Goal: Communication & Community: Ask a question

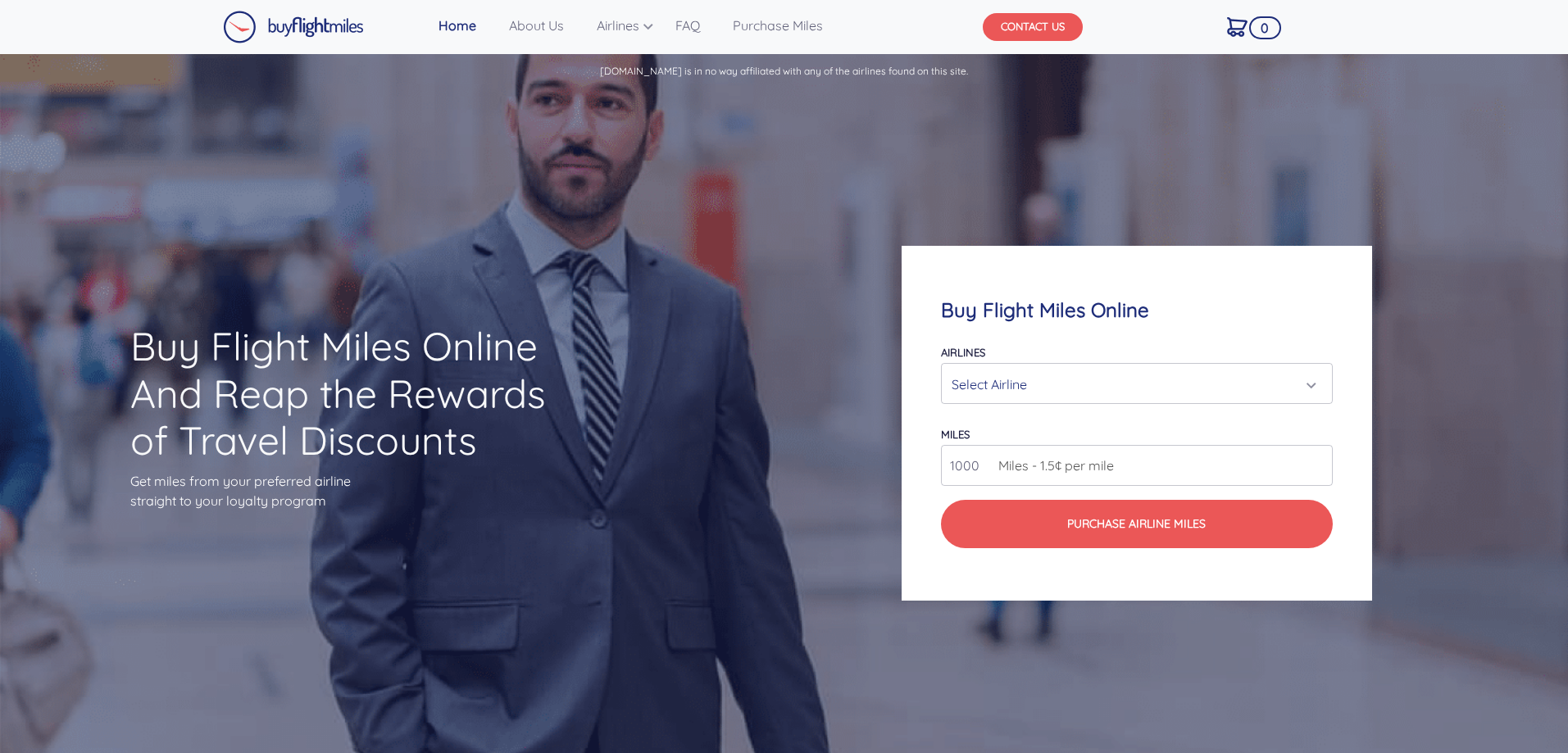
click at [1046, 32] on button "CONTACT US" at bounding box center [1032, 27] width 100 height 28
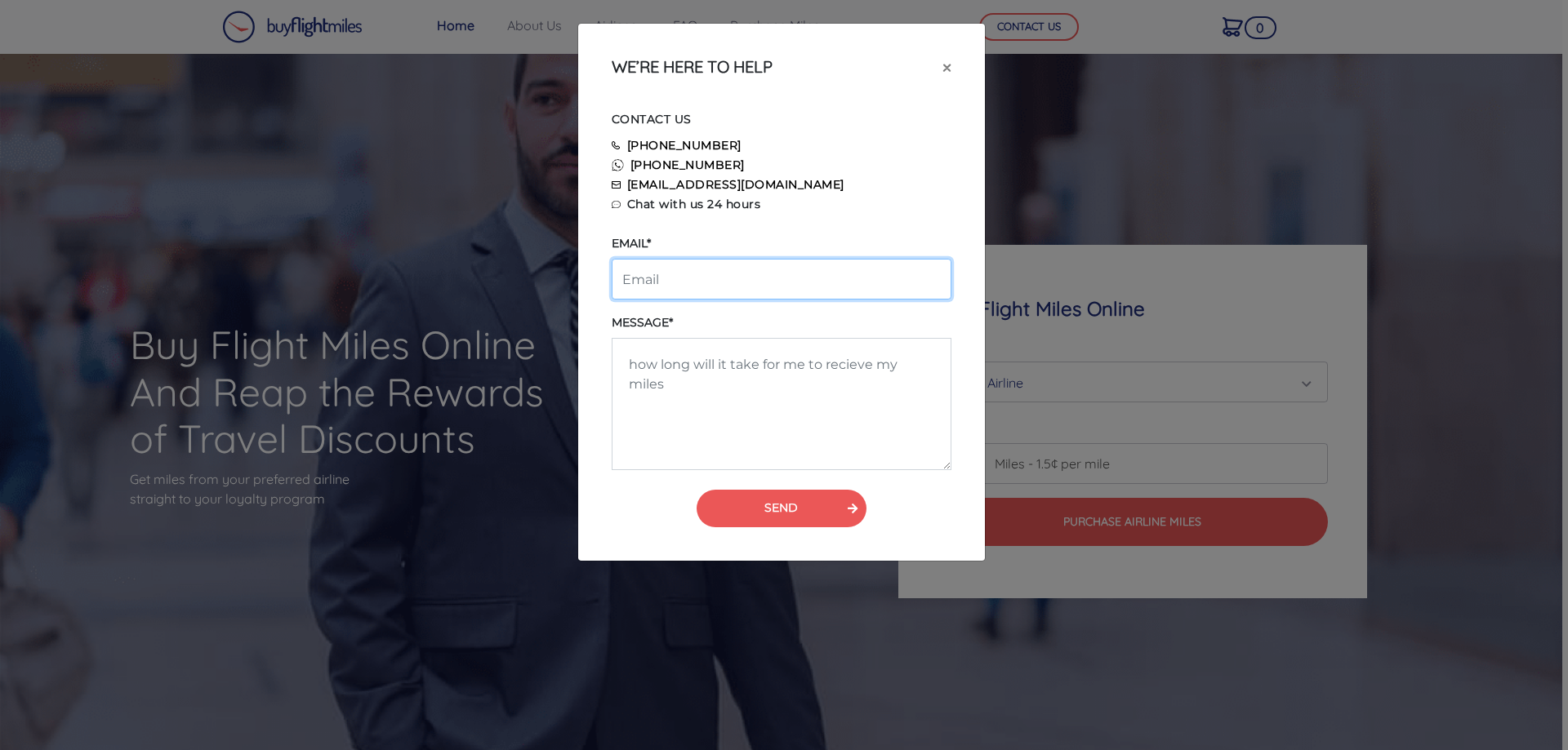
click at [712, 291] on input "email" at bounding box center [782, 279] width 340 height 41
paste input "[EMAIL_ADDRESS][DOMAIN_NAME]"
type input "[EMAIL_ADDRESS][DOMAIN_NAME]"
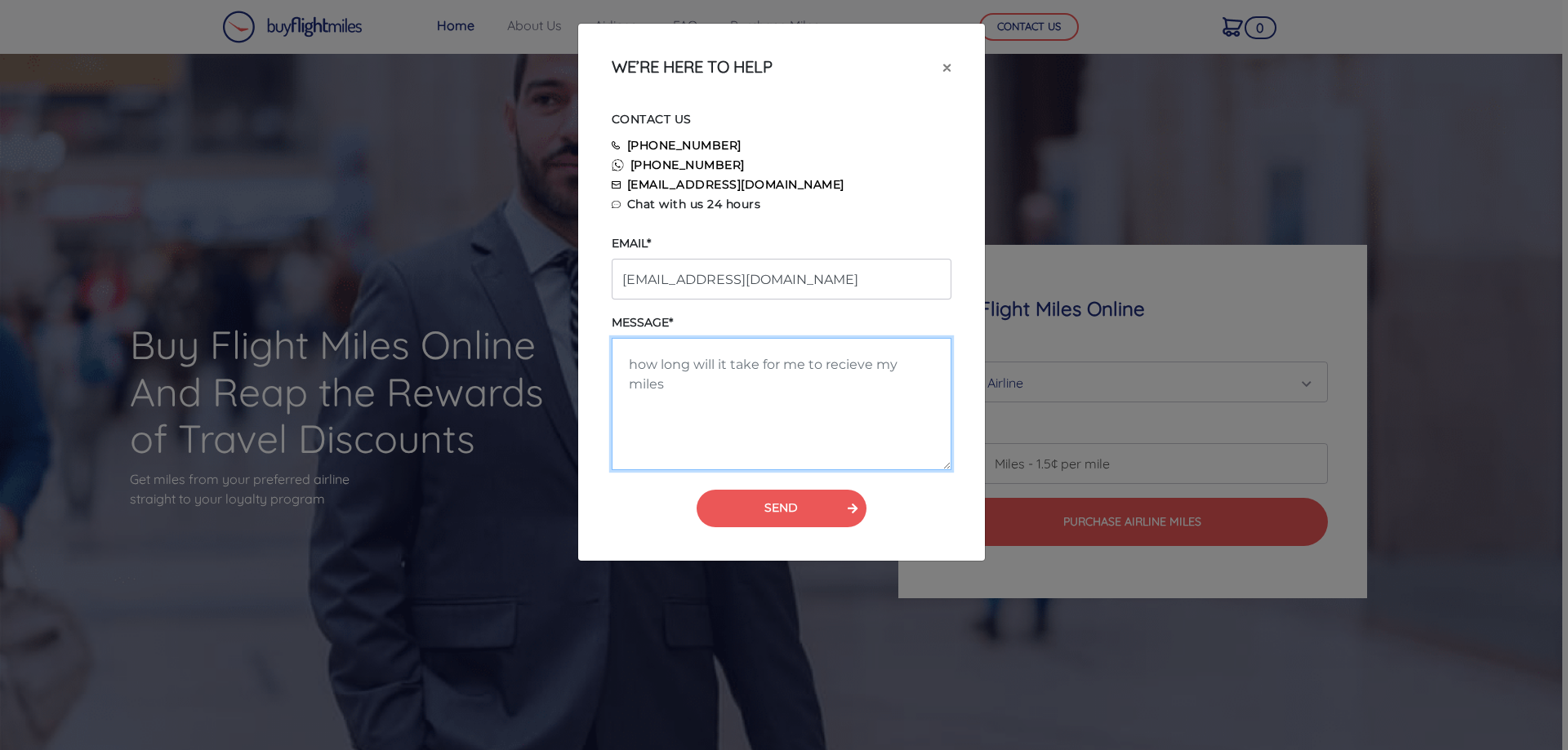
click at [713, 403] on textarea at bounding box center [782, 404] width 340 height 132
type textarea "H"
type textarea "w"
type textarea "we are a travel agency, searching for long term cooperation partner"
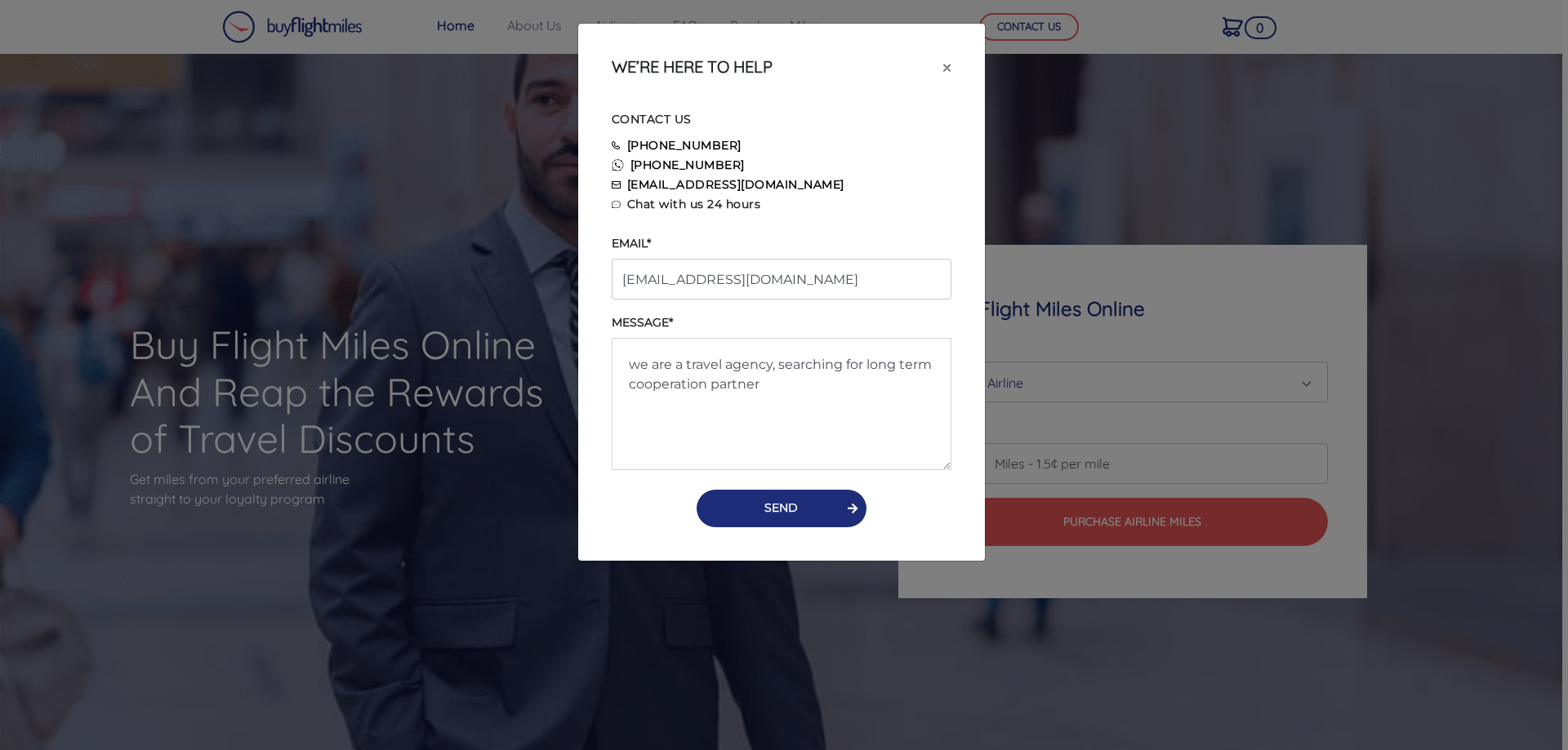
click at [739, 512] on button "SEND" at bounding box center [781, 508] width 170 height 37
